Goal: Information Seeking & Learning: Learn about a topic

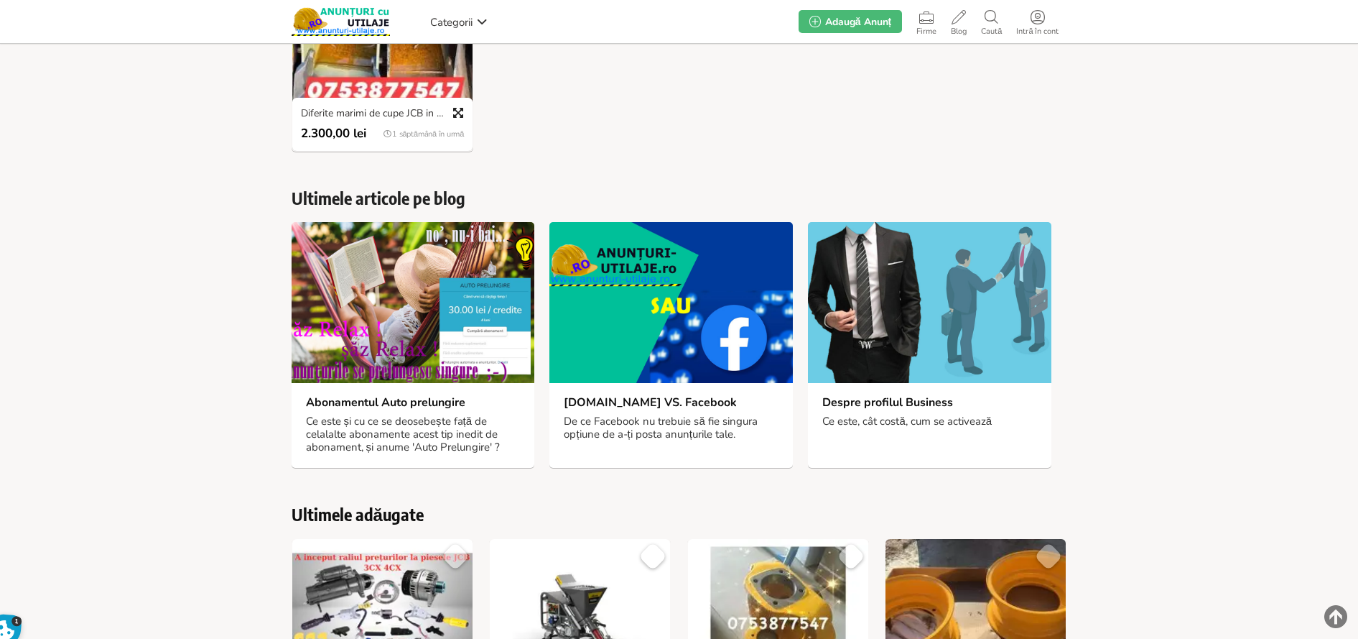
scroll to position [1006, 0]
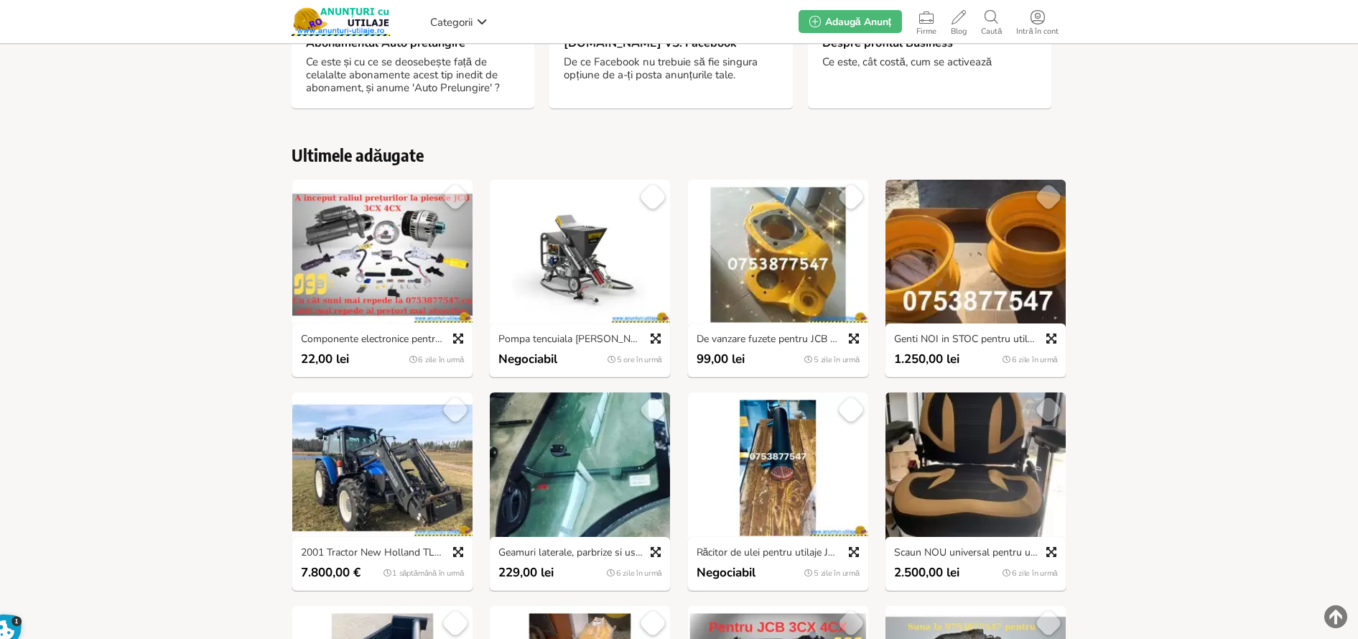
click at [387, 244] on img at bounding box center [382, 255] width 180 height 150
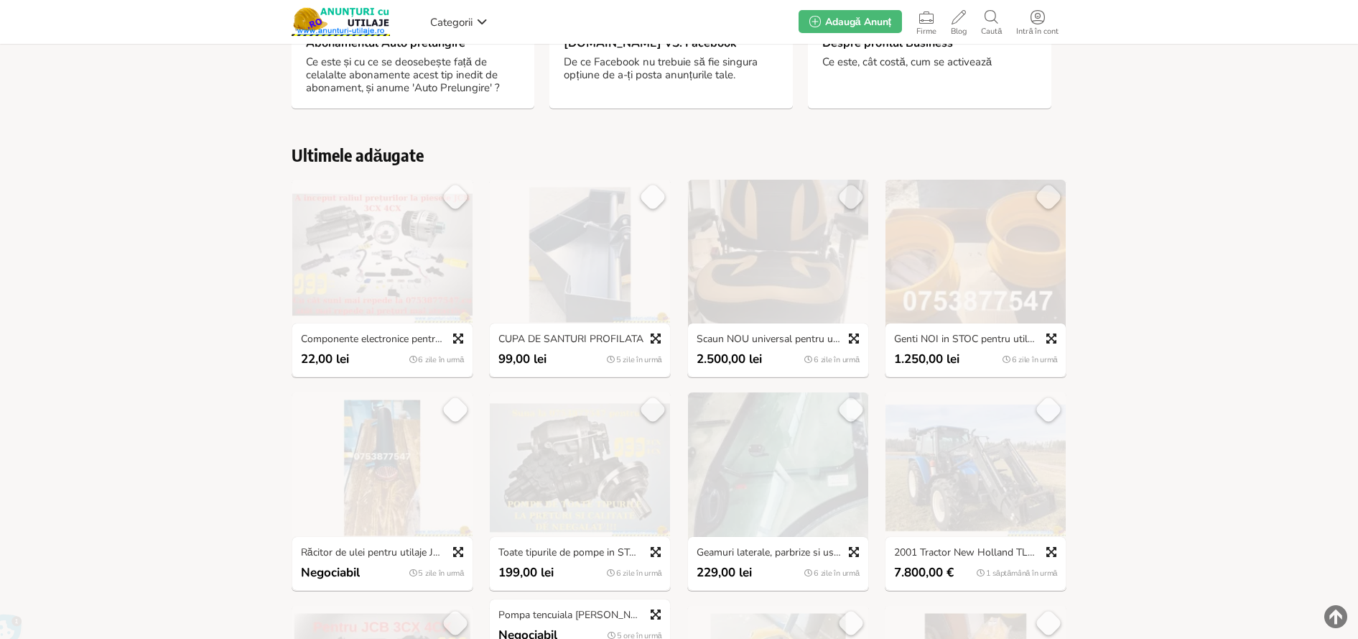
scroll to position [1006, 0]
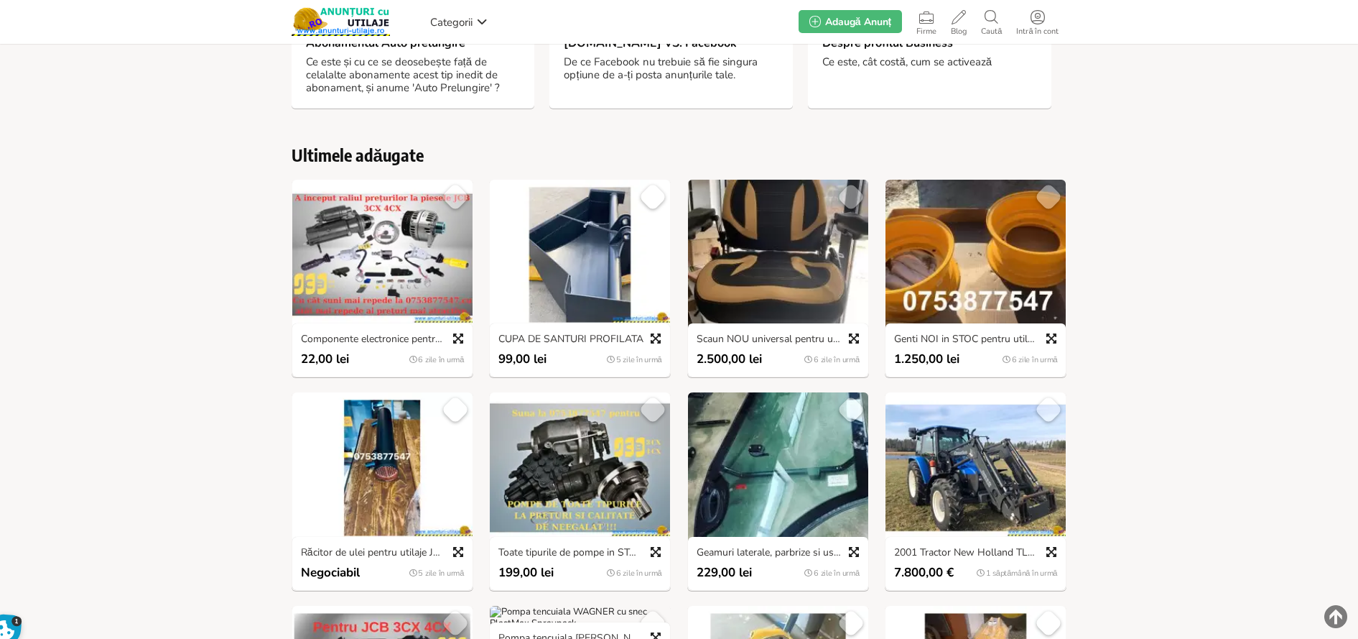
click at [560, 219] on img at bounding box center [580, 255] width 180 height 150
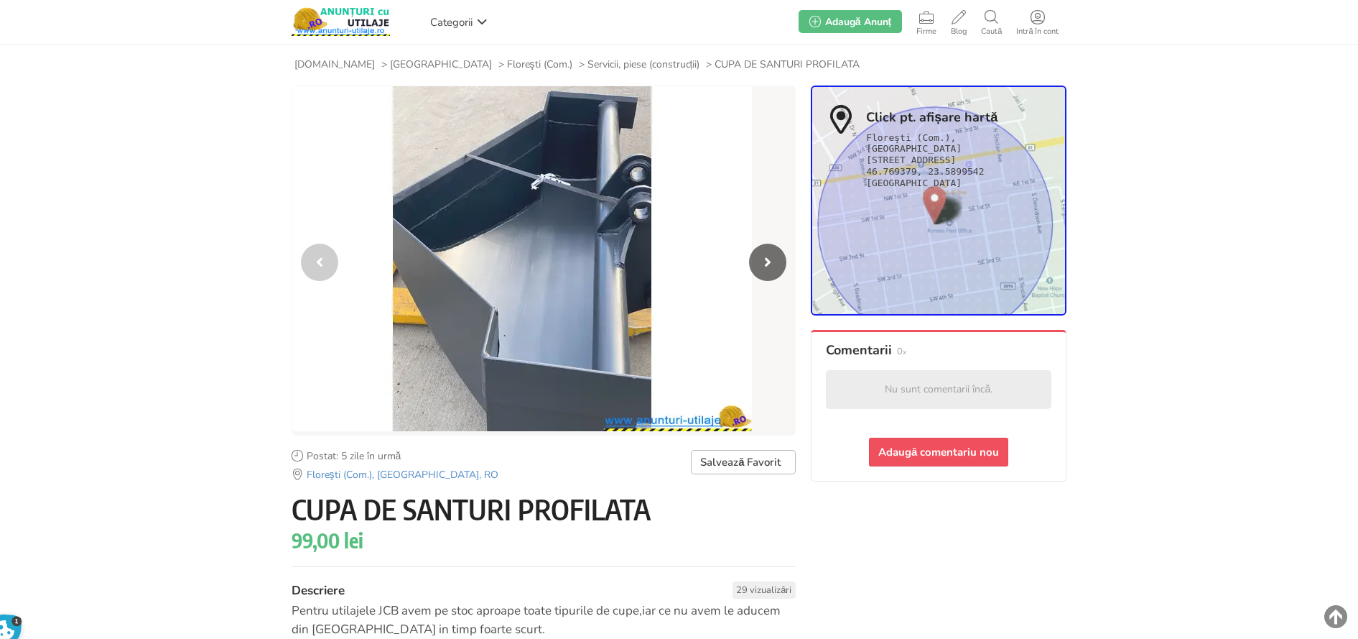
click at [507, 60] on span "Floreşti (Com.)" at bounding box center [539, 64] width 65 height 13
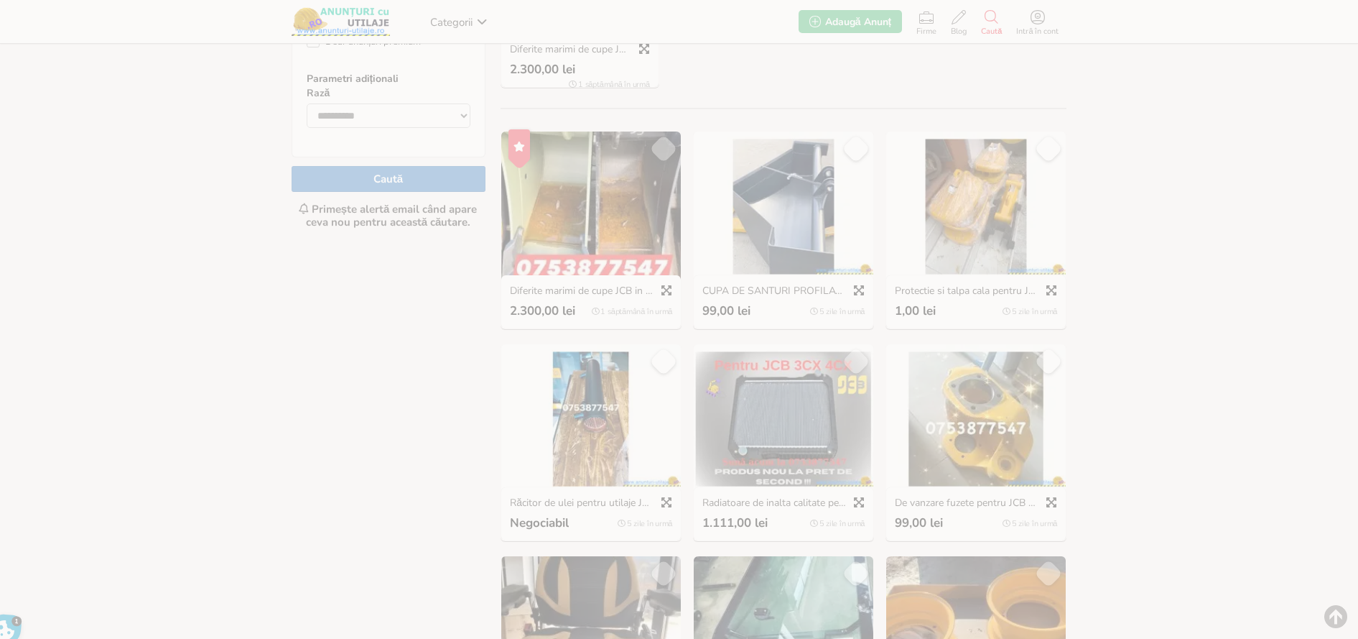
scroll to position [575, 0]
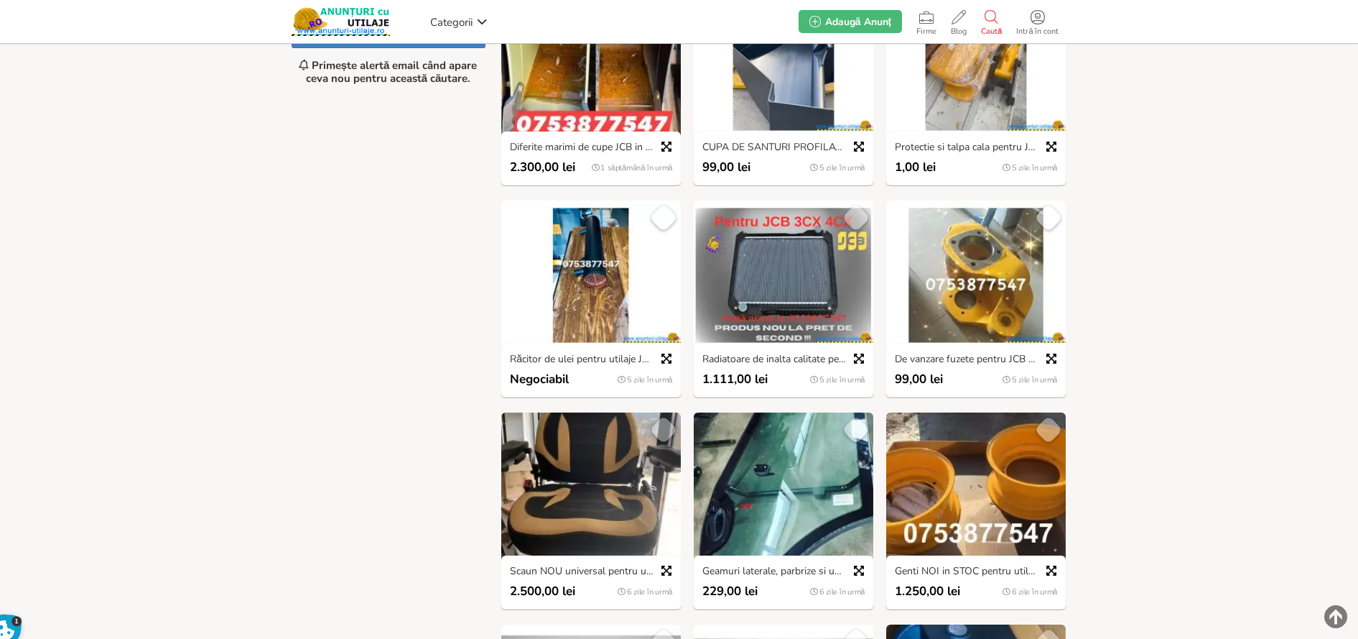
click at [596, 478] on img at bounding box center [591, 486] width 180 height 149
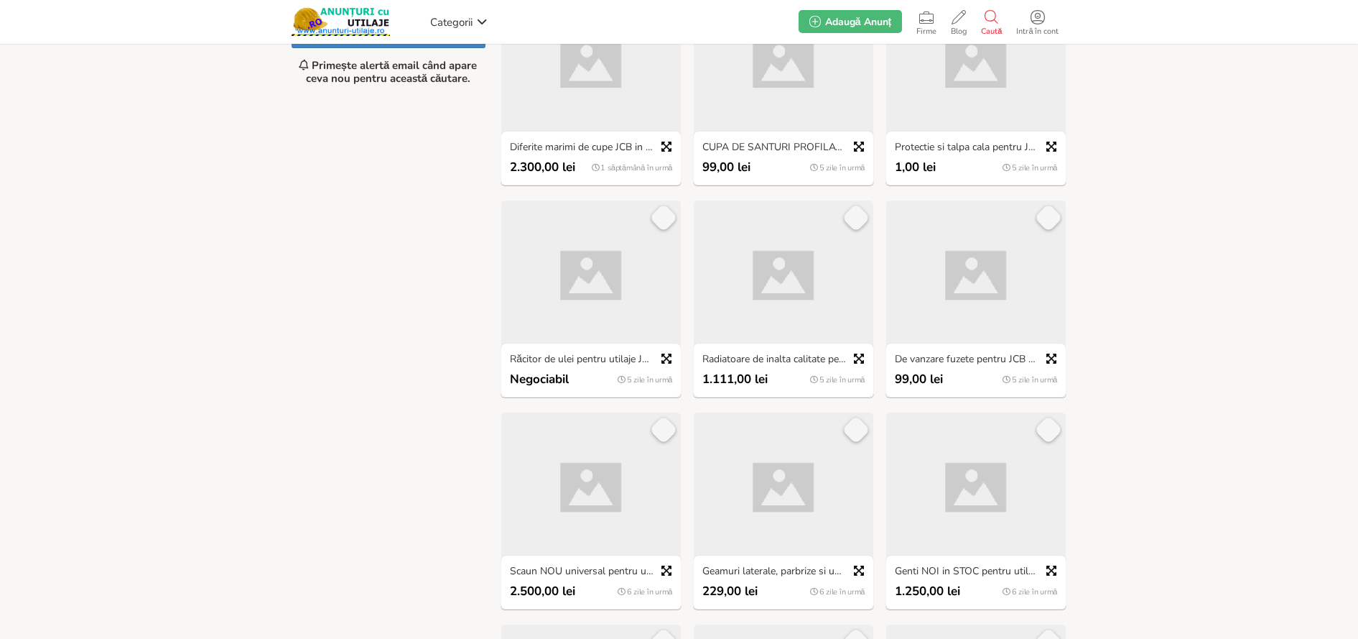
scroll to position [575, 0]
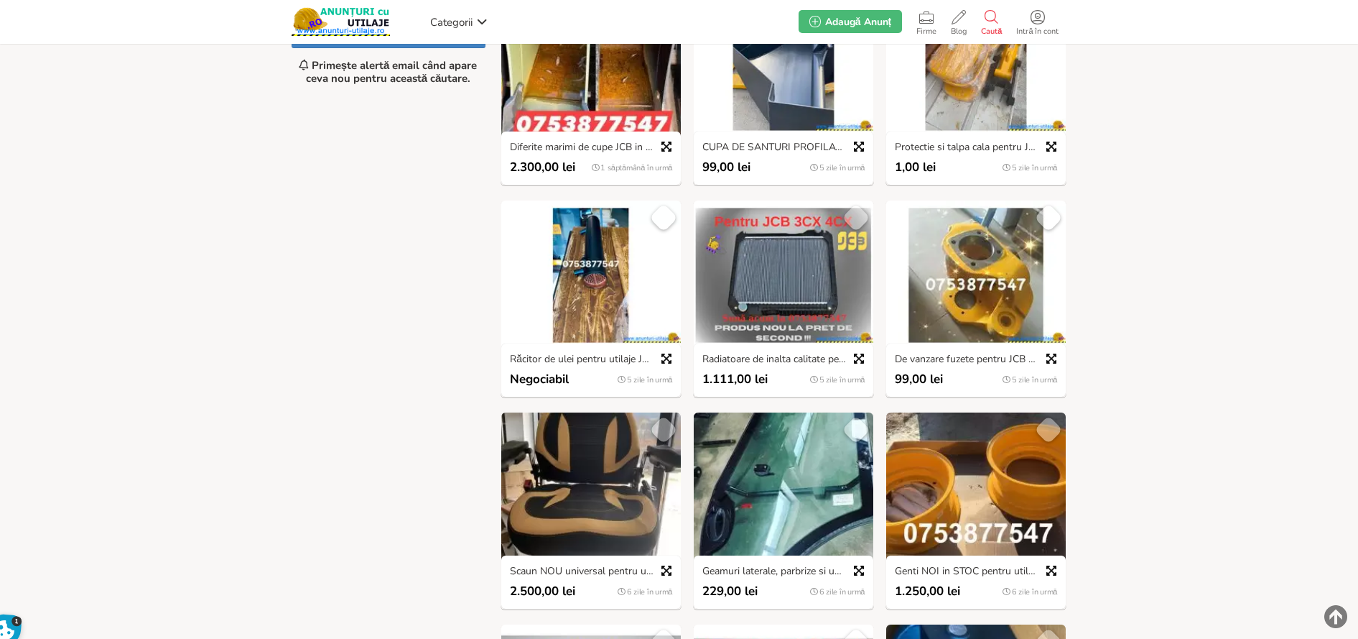
click at [944, 272] on img at bounding box center [977, 274] width 180 height 149
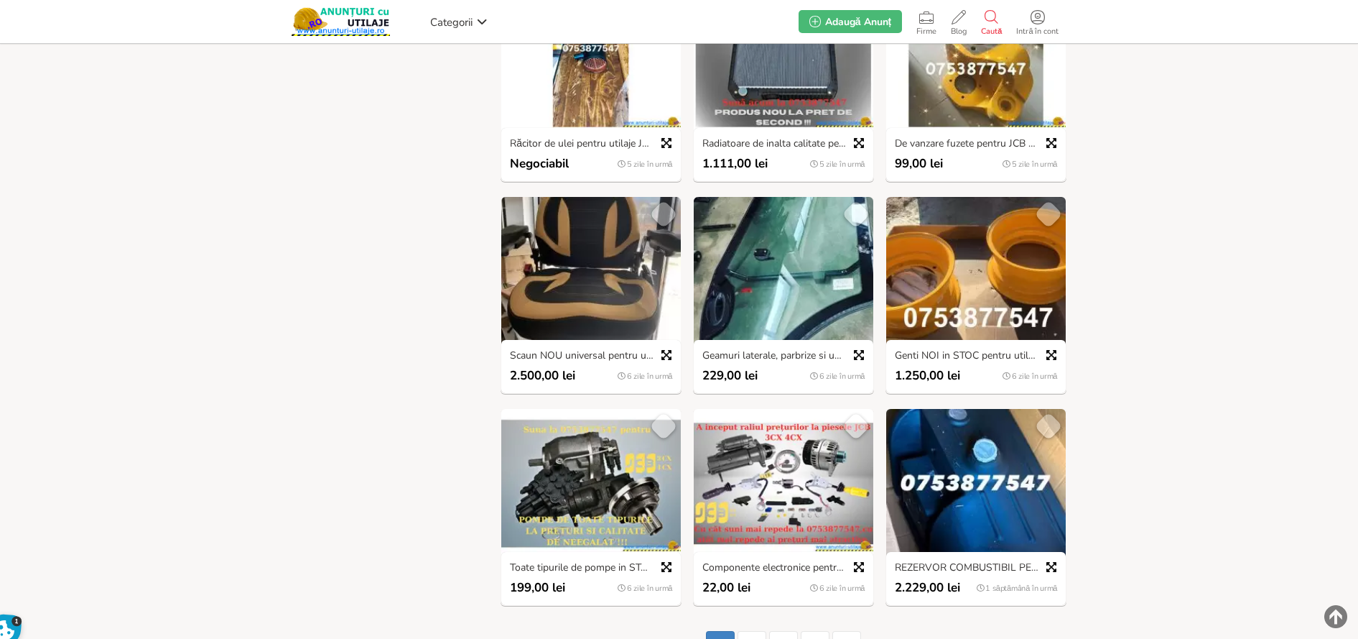
scroll to position [934, 0]
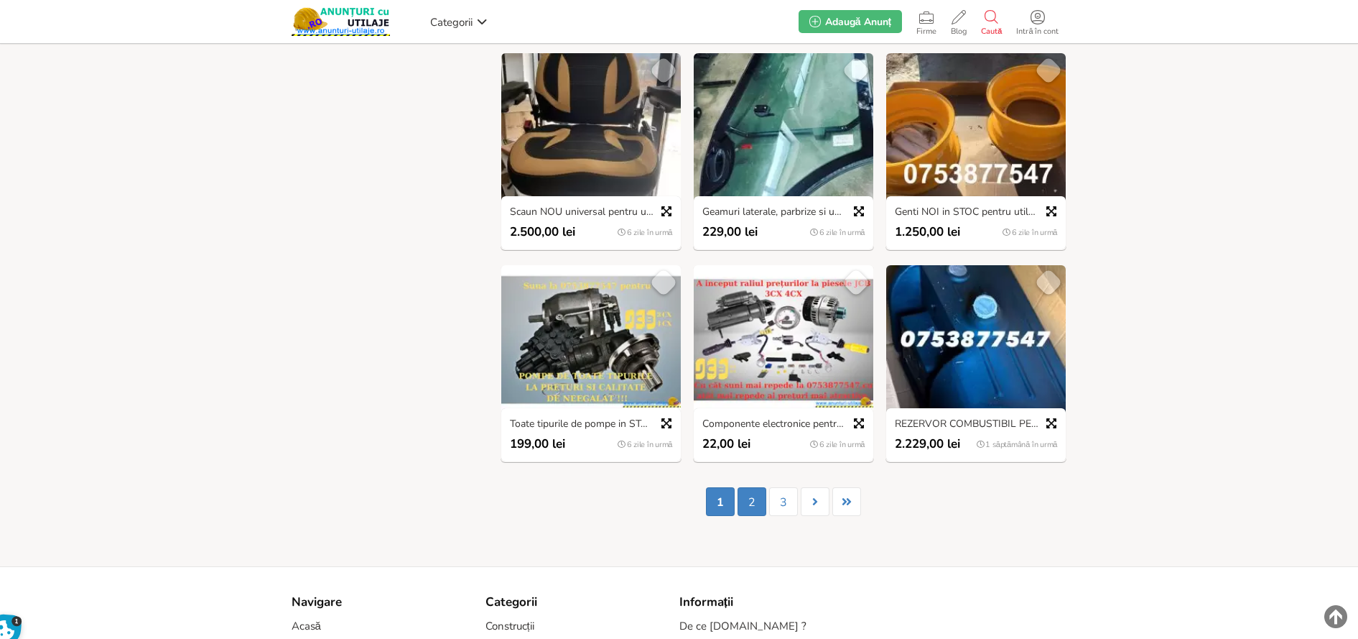
click at [742, 492] on link "2" at bounding box center [752, 501] width 29 height 29
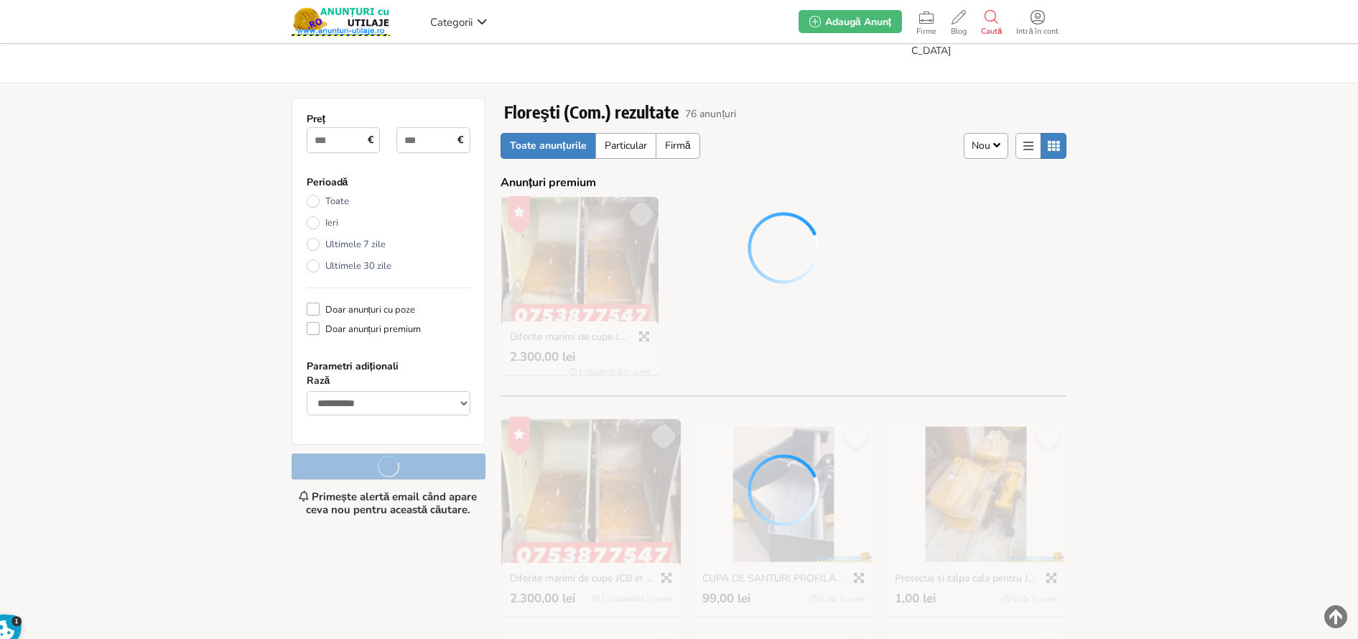
scroll to position [0, 0]
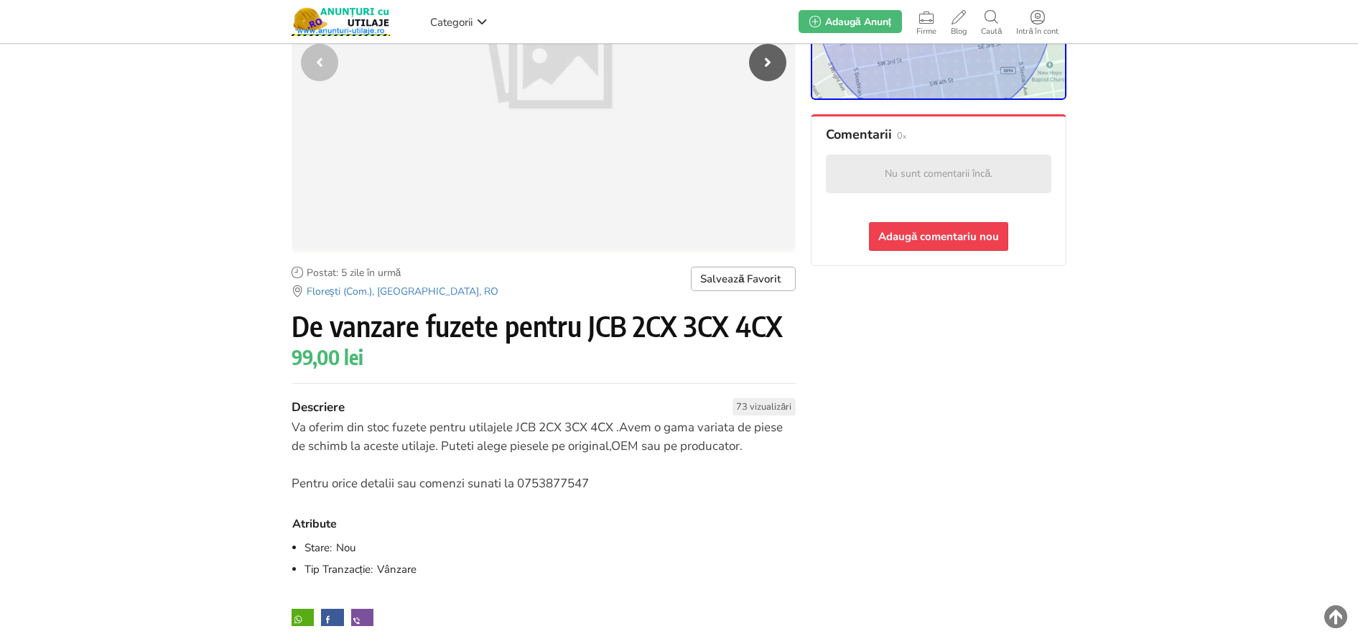
scroll to position [287, 0]
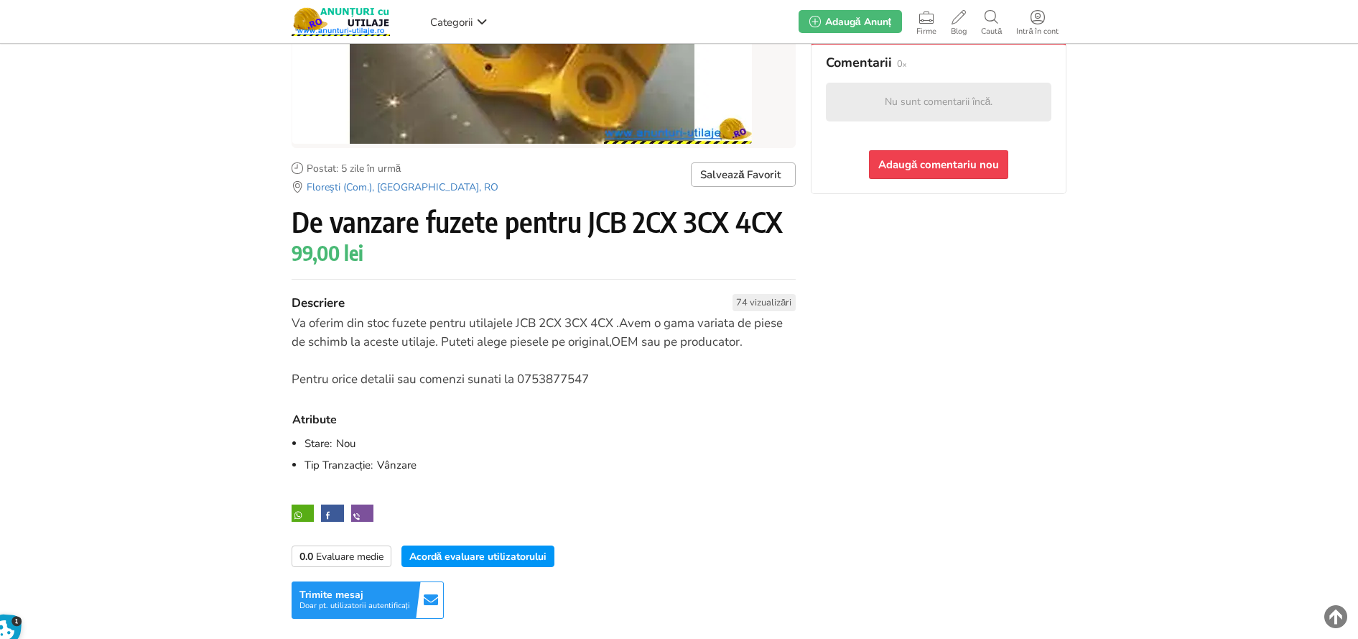
scroll to position [144, 0]
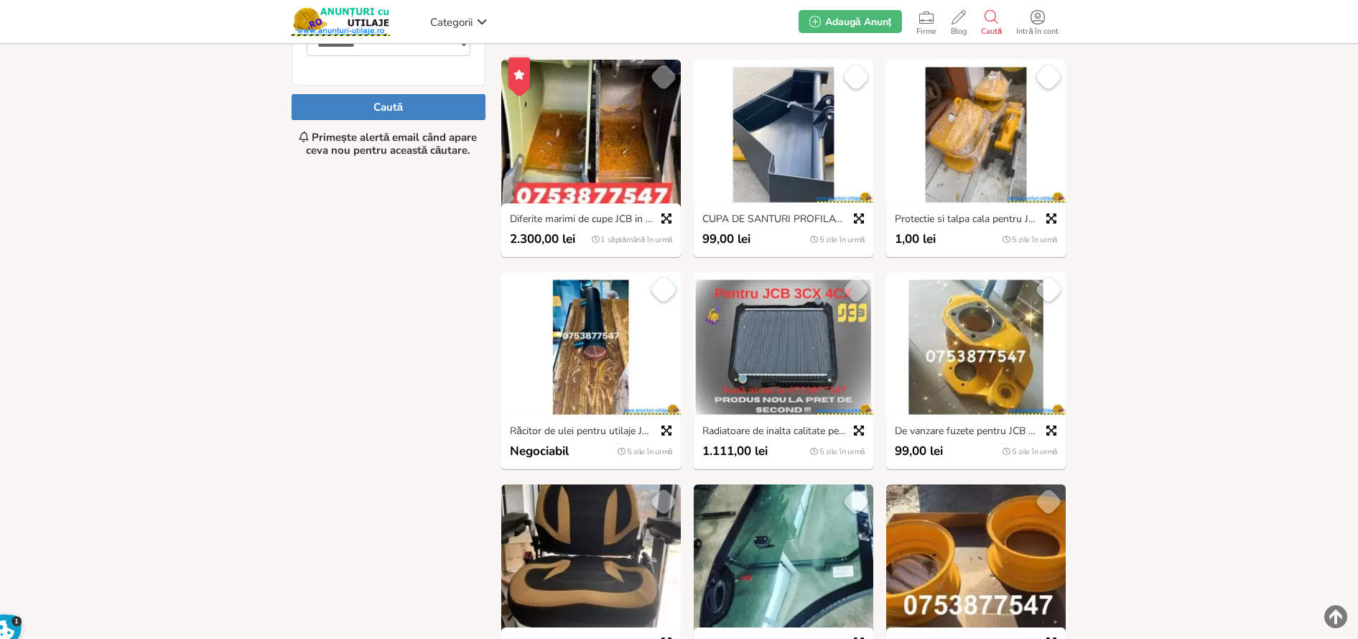
scroll to position [647, 0]
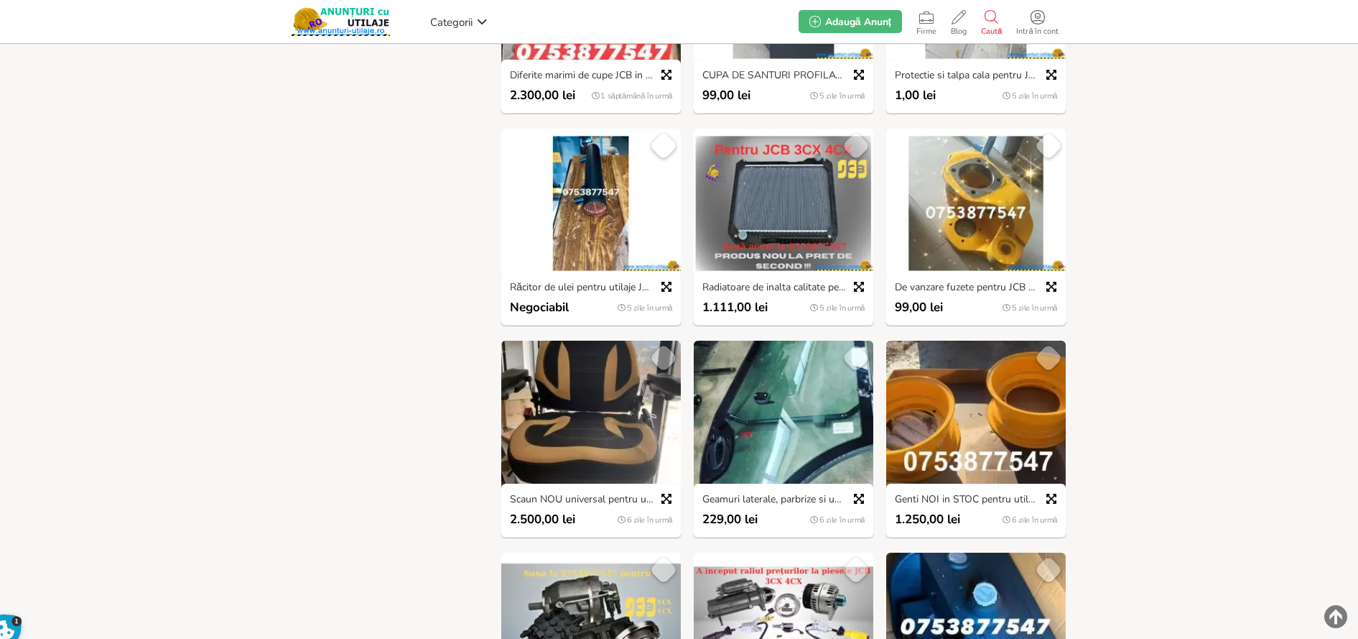
click at [938, 431] on img at bounding box center [977, 415] width 180 height 149
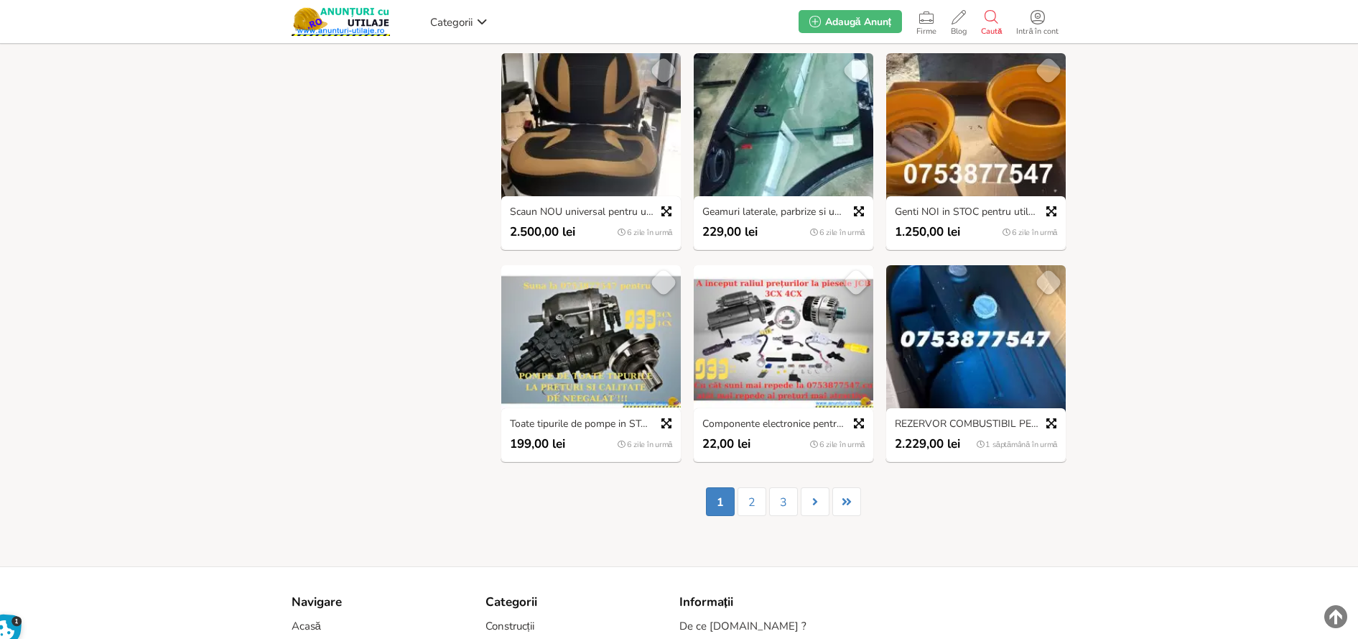
scroll to position [1006, 0]
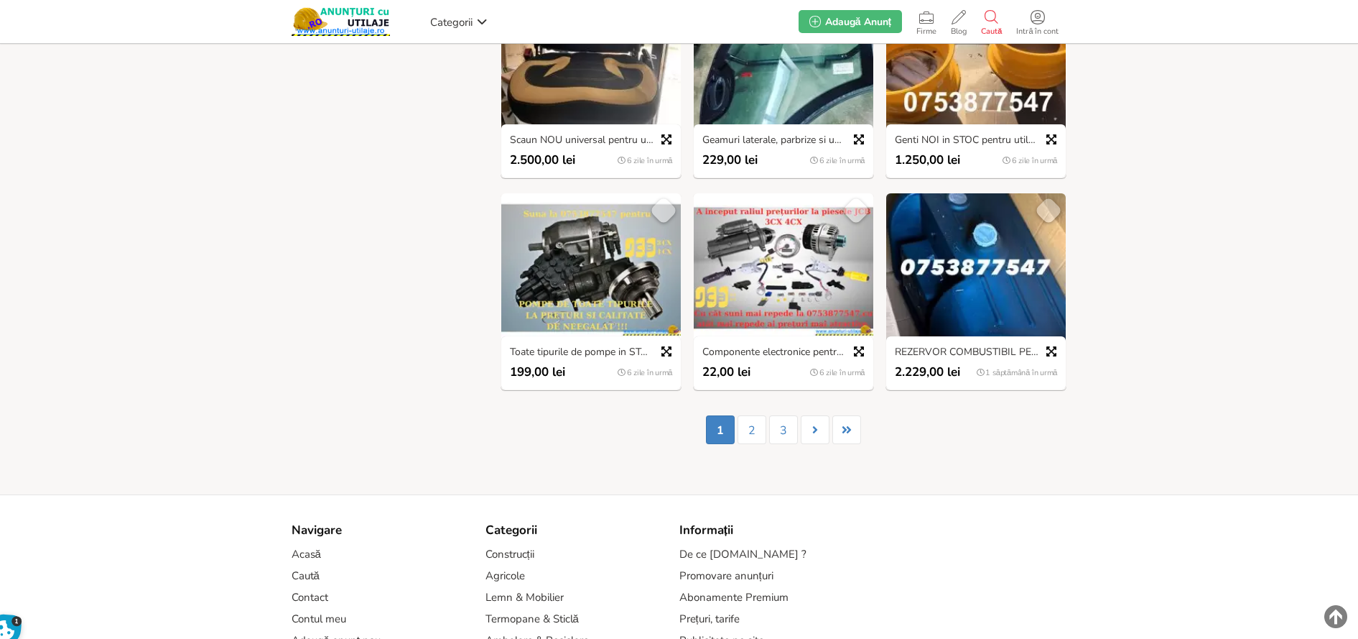
click at [736, 272] on img at bounding box center [784, 267] width 180 height 149
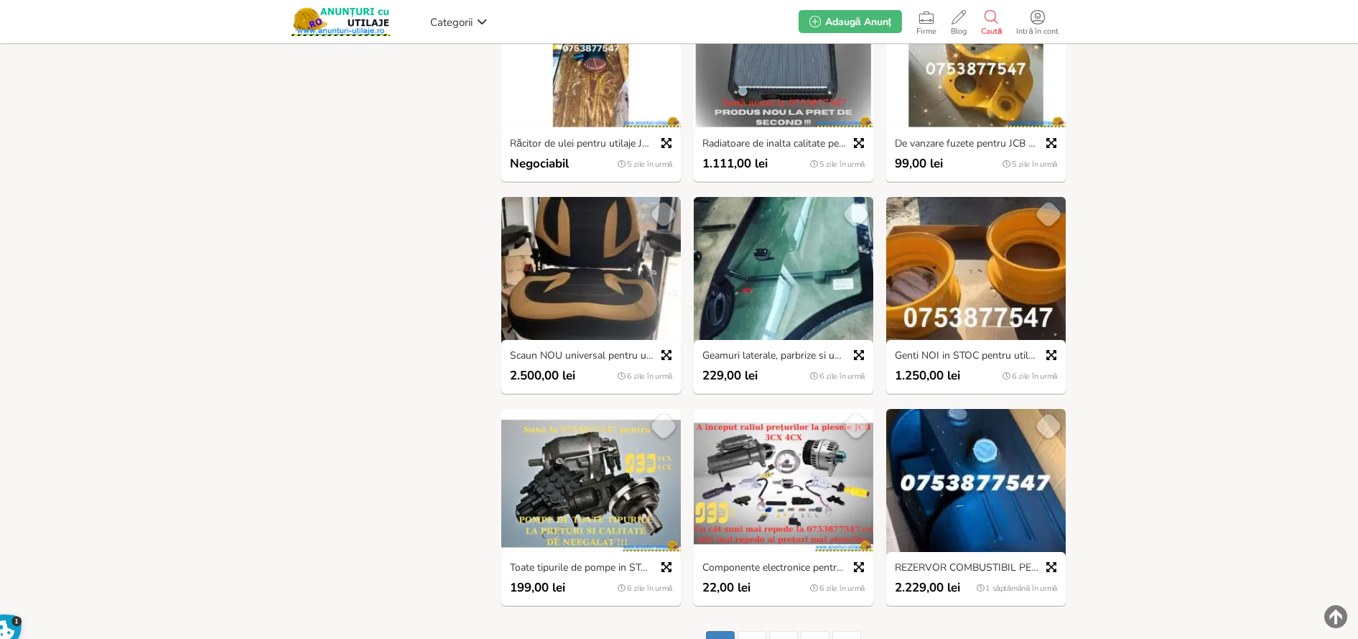
click at [730, 277] on img at bounding box center [784, 271] width 180 height 149
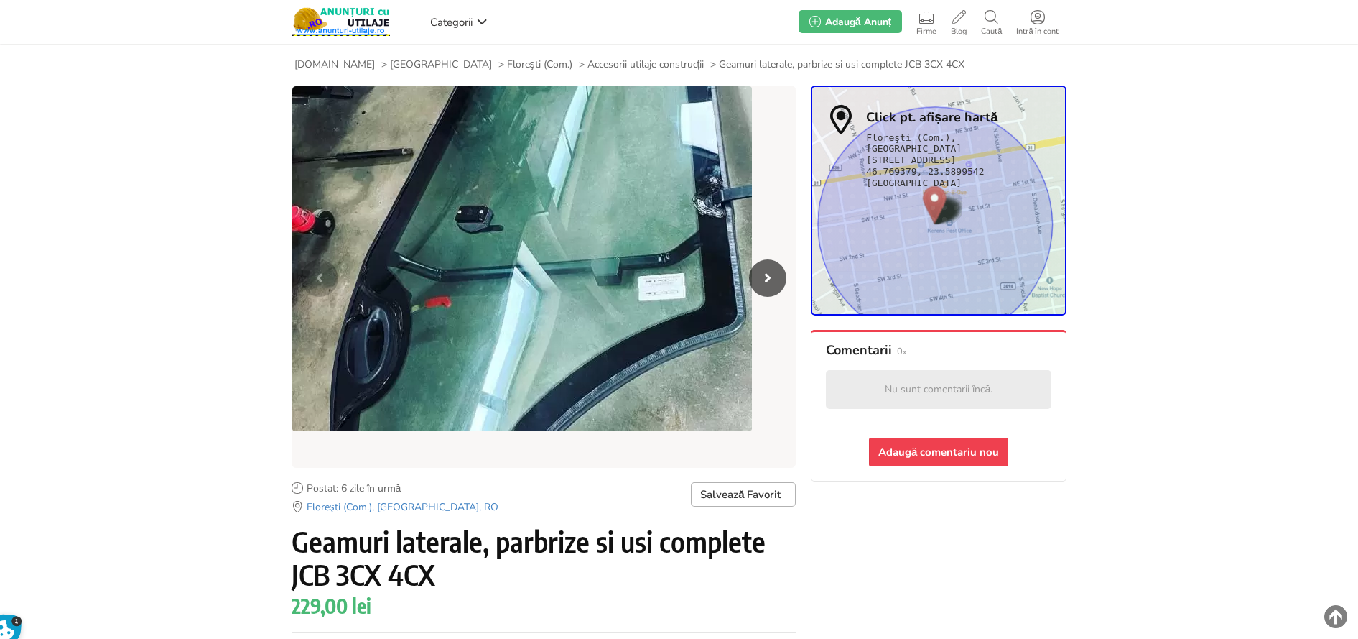
click at [406, 62] on span "[GEOGRAPHIC_DATA]" at bounding box center [441, 64] width 102 height 13
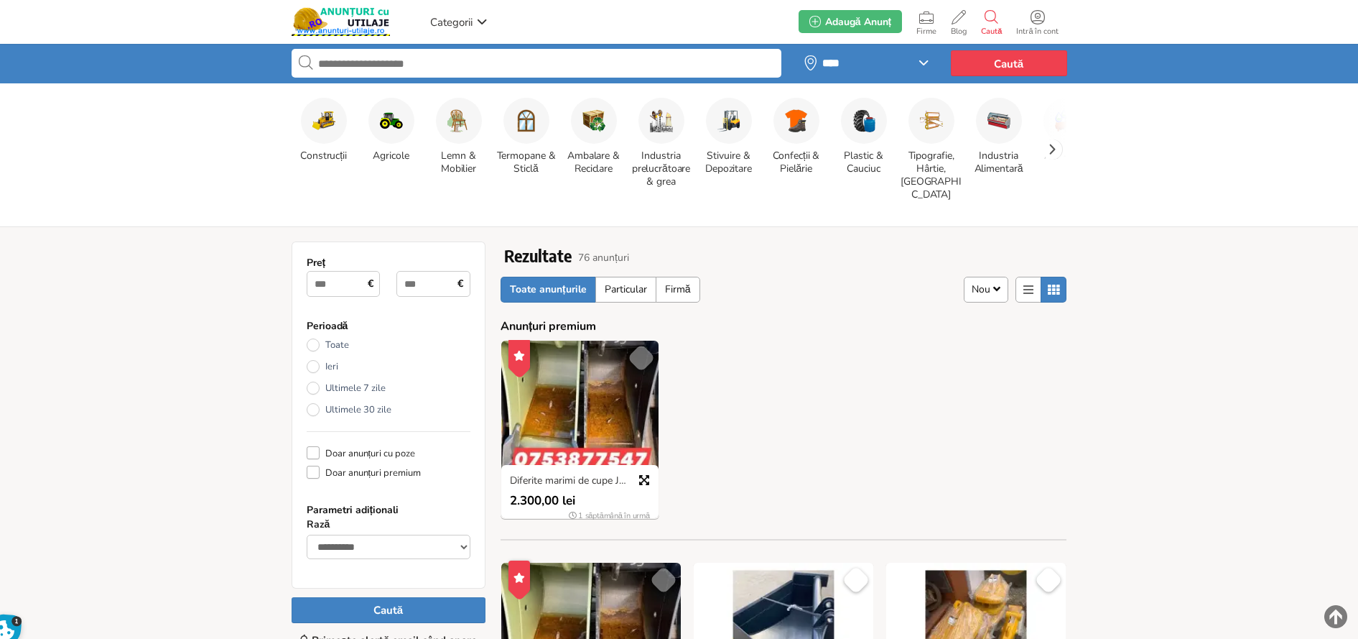
scroll to position [287, 0]
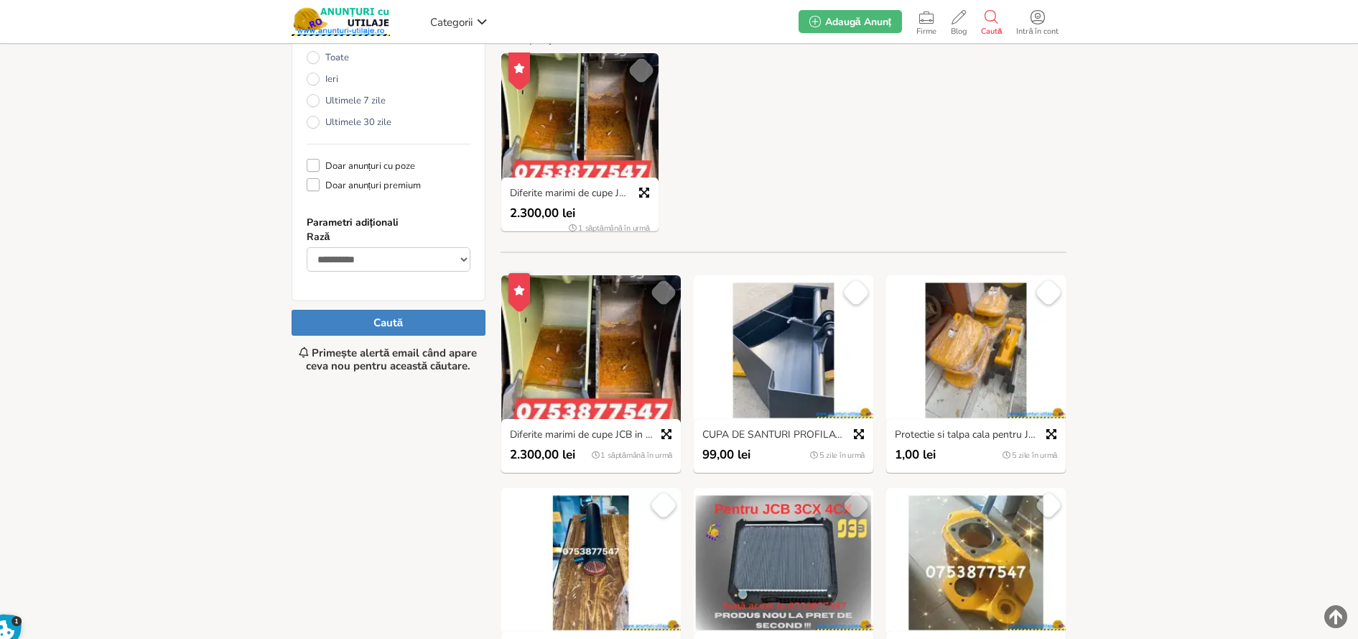
click at [772, 369] on img at bounding box center [784, 349] width 180 height 149
